Goal: Transaction & Acquisition: Download file/media

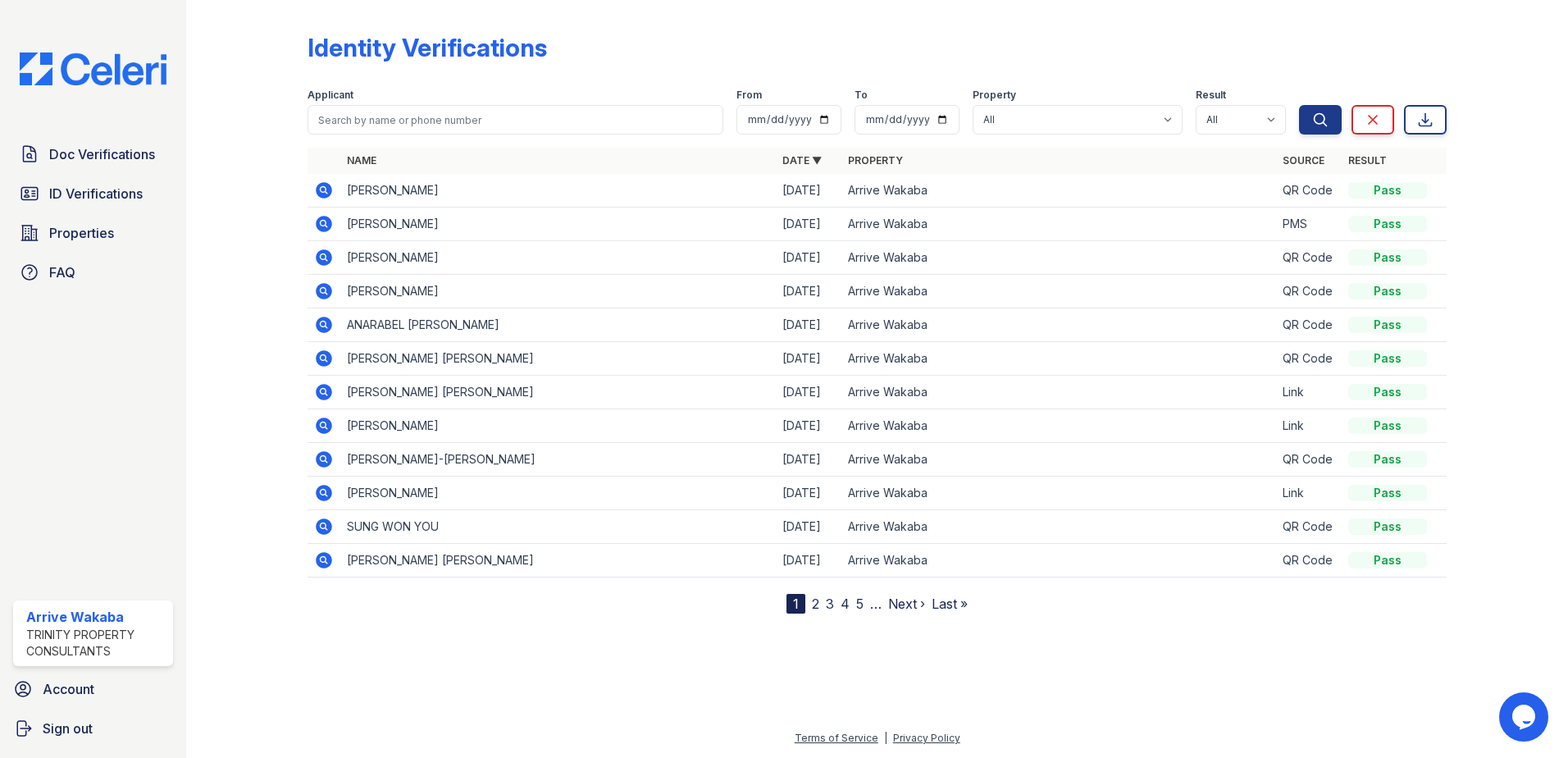
click at [324, 421] on icon at bounding box center [324, 425] width 17 height 17
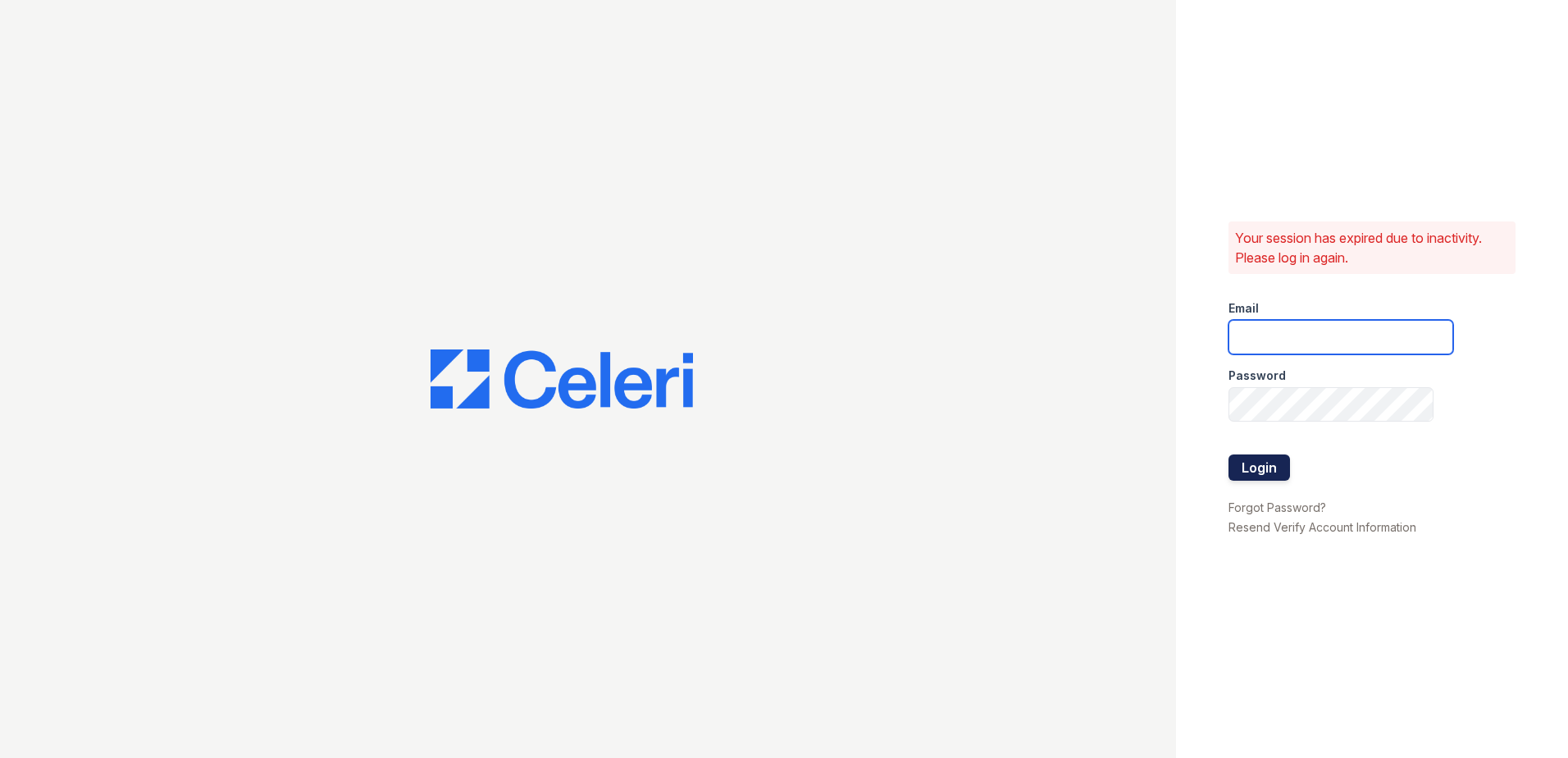
type input "Arrivewakaba@trinity-pm.com"
click at [1246, 465] on button "Login" at bounding box center [1259, 468] width 62 height 26
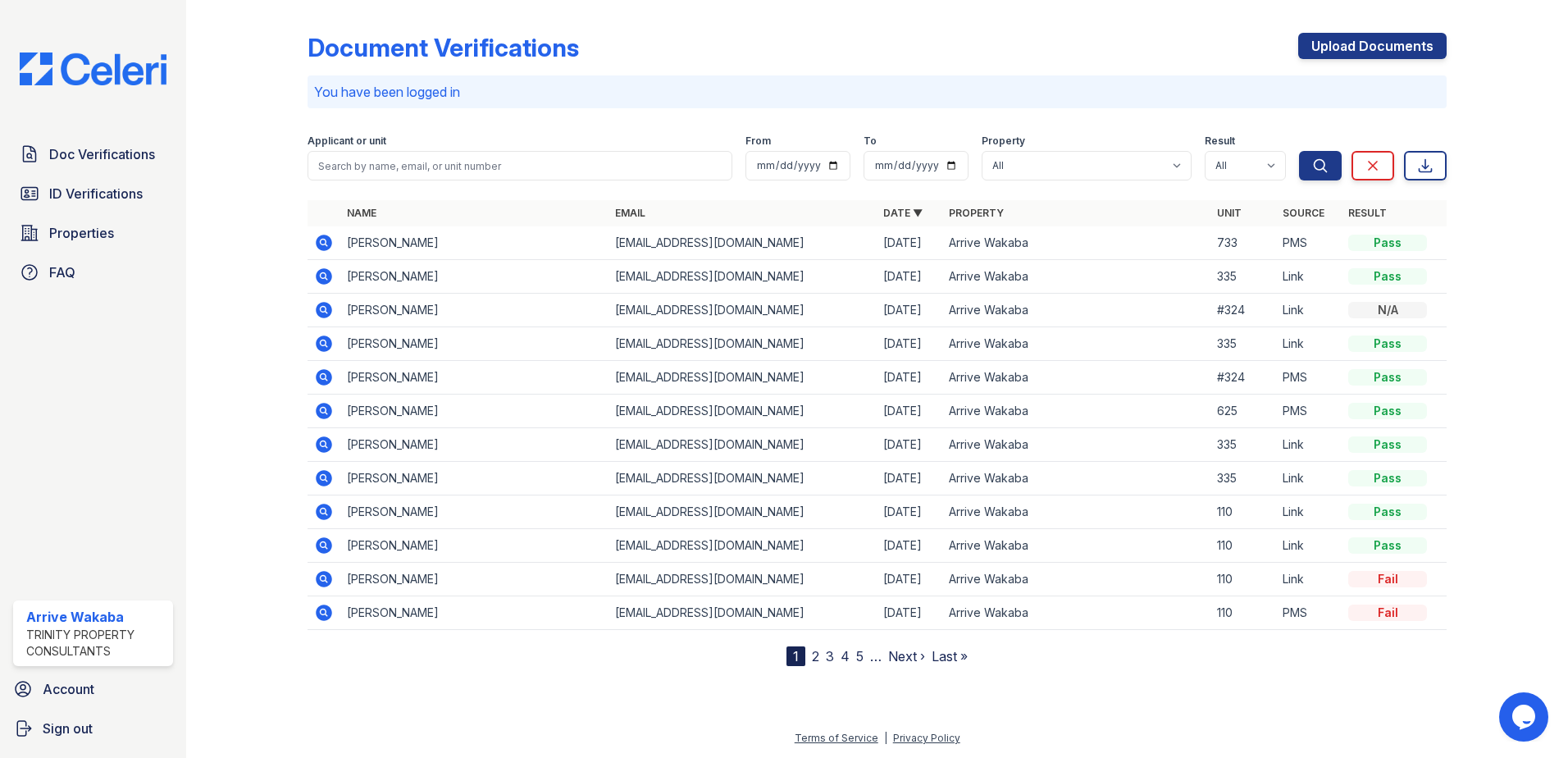
click at [324, 363] on td at bounding box center [325, 378] width 33 height 33
click at [321, 375] on icon at bounding box center [324, 378] width 17 height 17
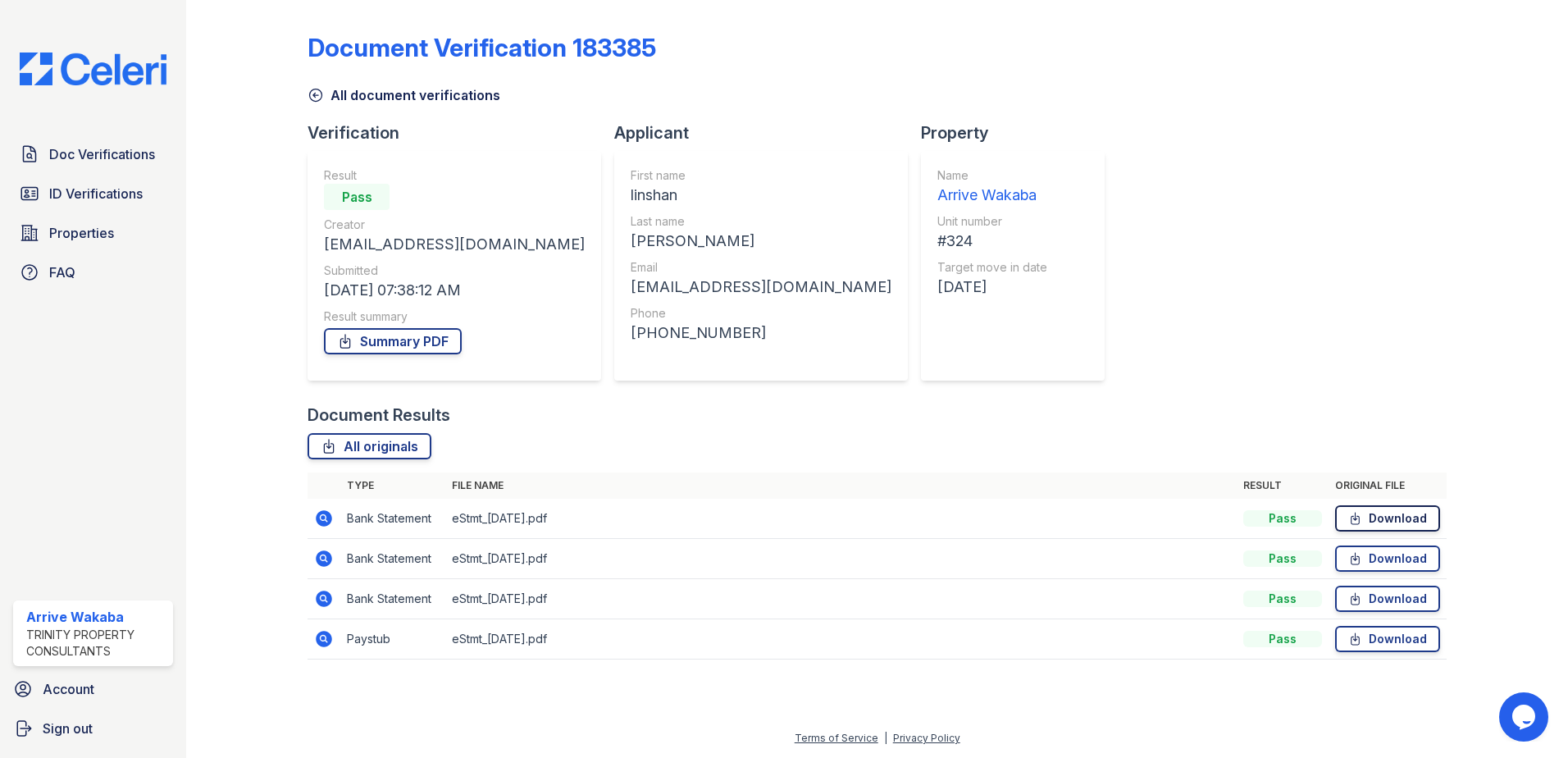
click at [1414, 523] on link "Download" at bounding box center [1387, 518] width 105 height 26
click at [1367, 651] on link "Download" at bounding box center [1387, 639] width 105 height 26
